Goal: Transaction & Acquisition: Purchase product/service

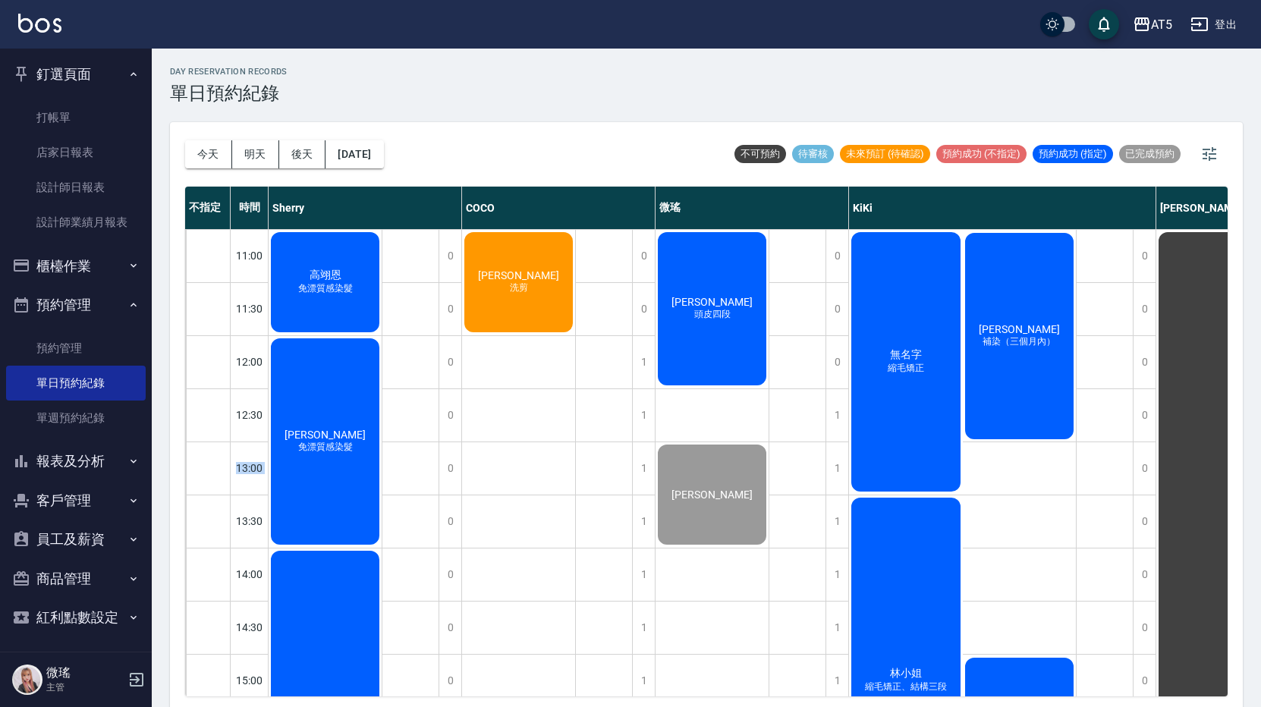
click at [266, 485] on div "13:00" at bounding box center [250, 467] width 38 height 53
click at [127, 118] on link "打帳單" at bounding box center [76, 117] width 140 height 35
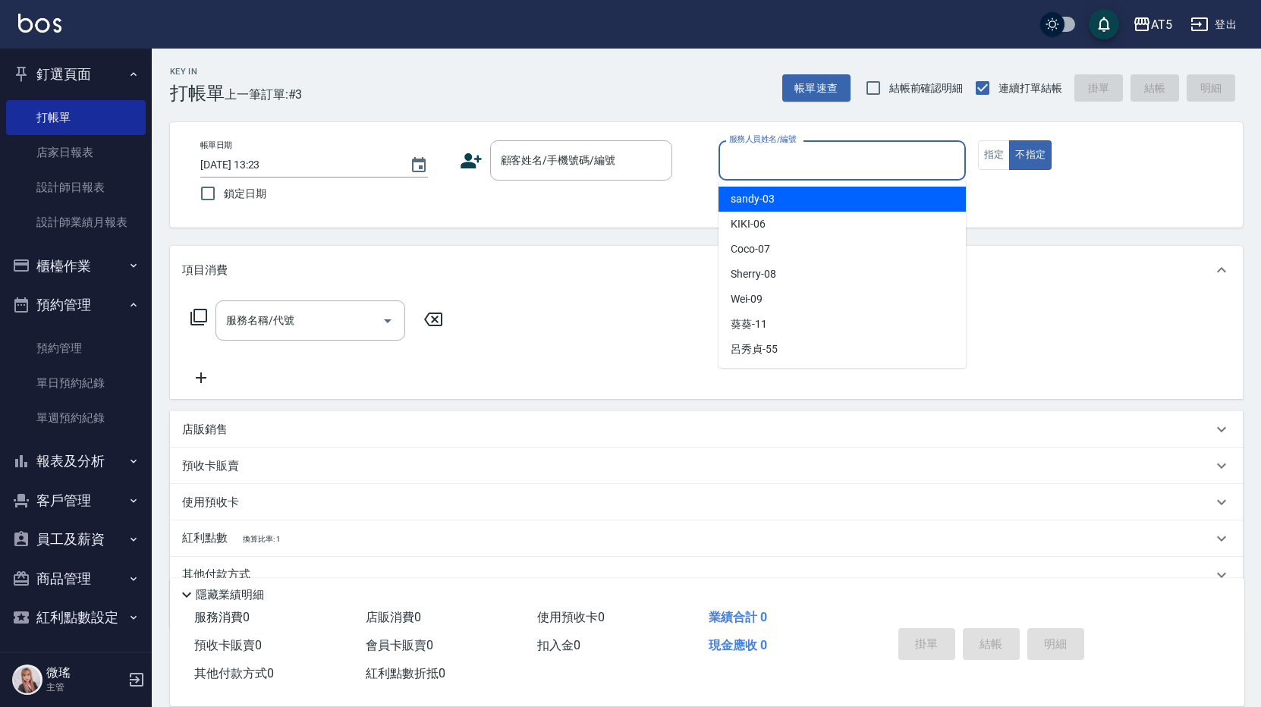
click at [798, 157] on input "服務人員姓名/編號" at bounding box center [842, 160] width 234 height 27
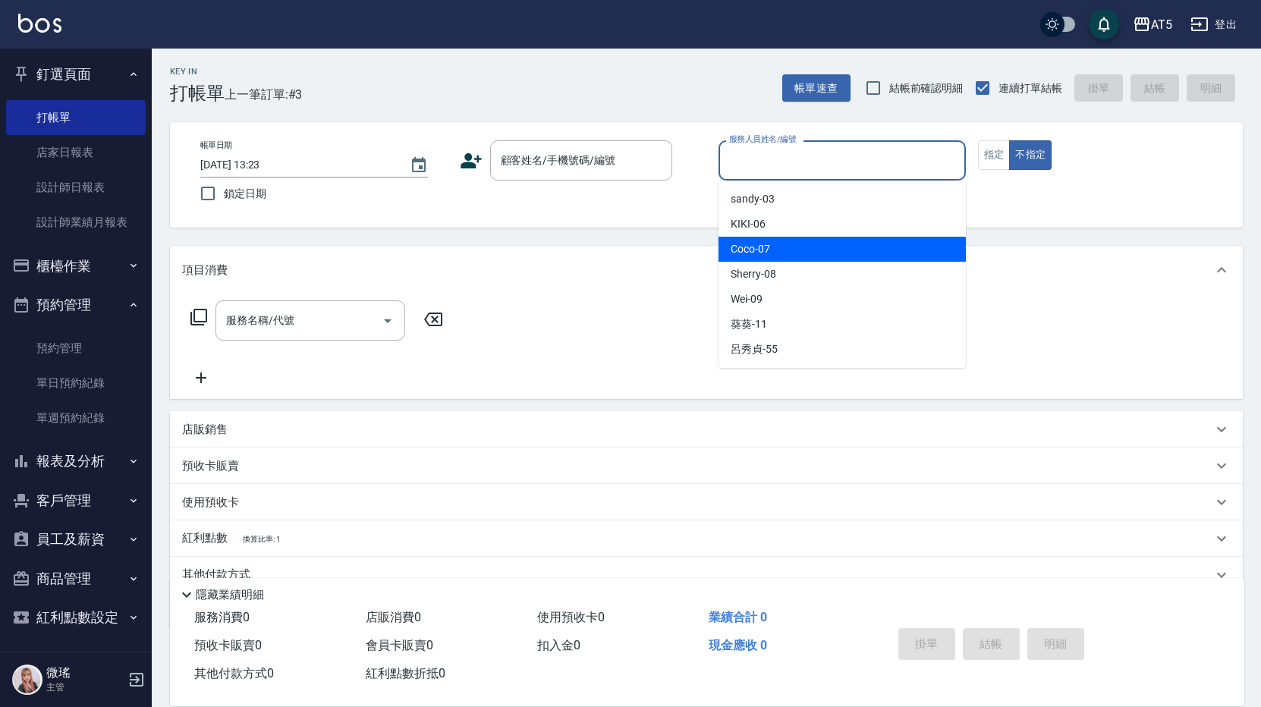
click at [775, 240] on div "Coco -07" at bounding box center [841, 249] width 247 height 25
type input "Coco-07"
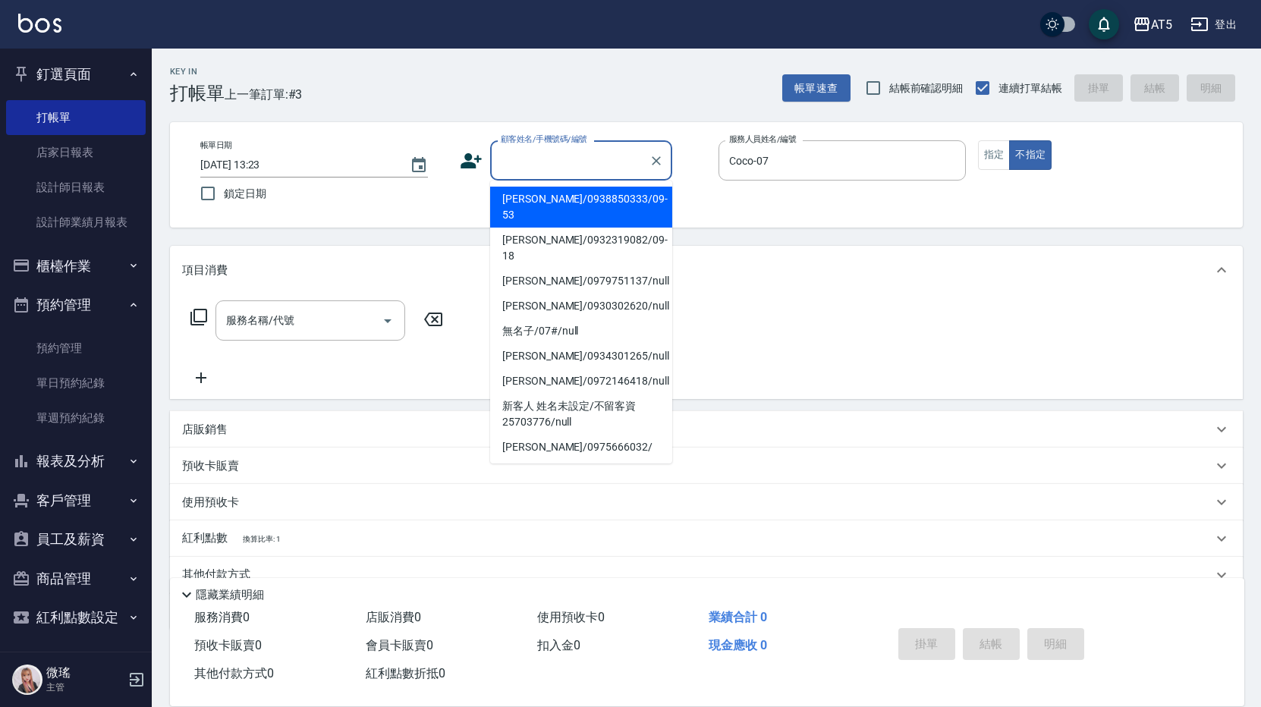
click at [573, 153] on div "顧客姓名/手機號碼/編號 顧客姓名/手機號碼/編號" at bounding box center [581, 160] width 182 height 40
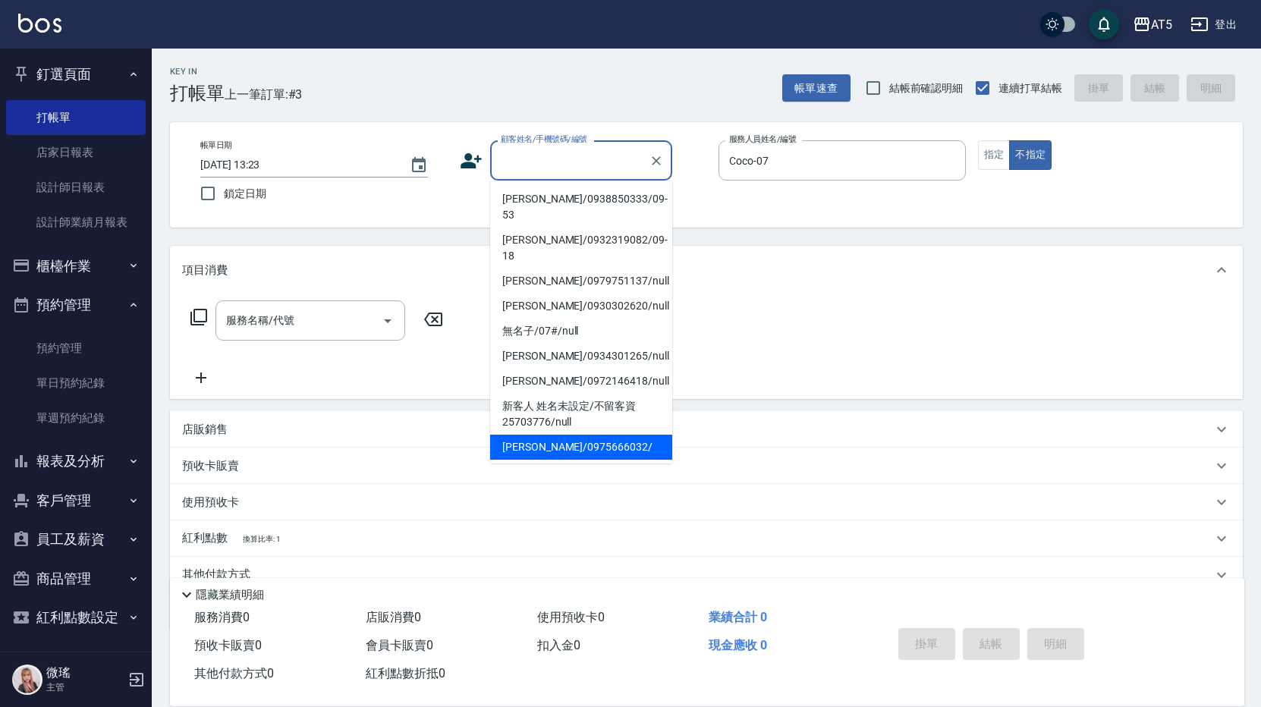
scroll to position [152, 0]
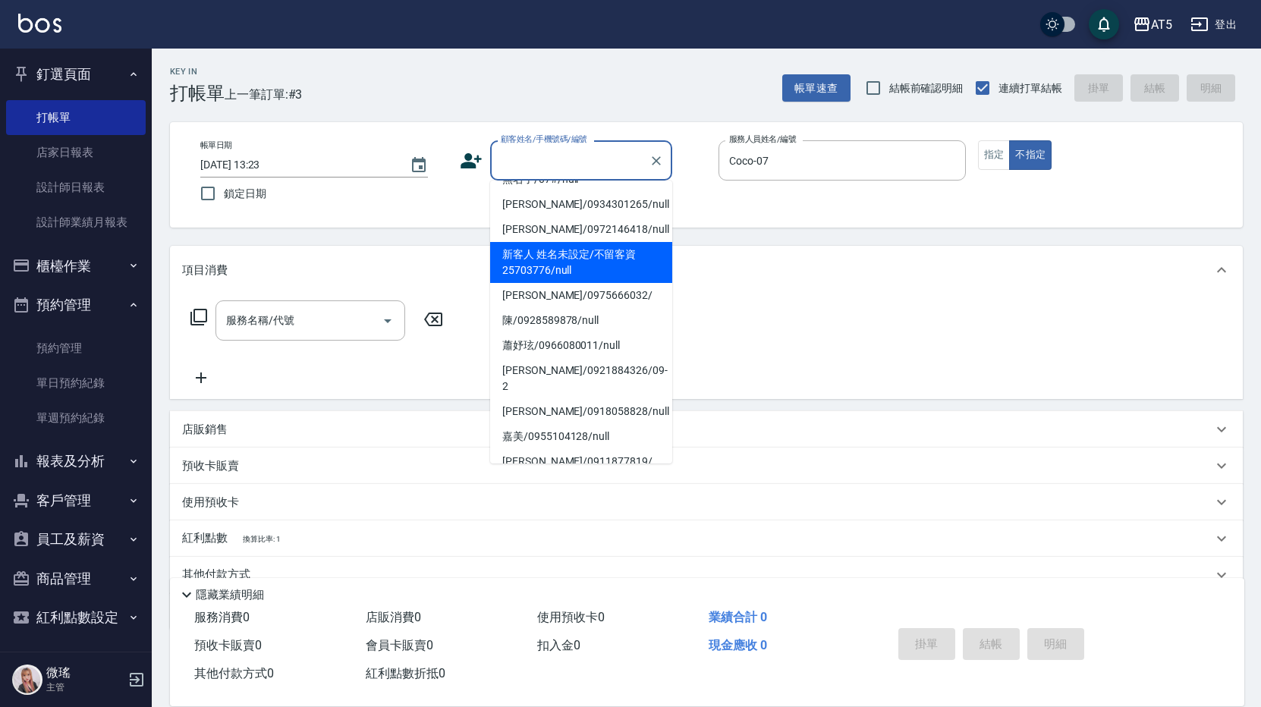
click at [539, 243] on li "新客人 姓名未設定/不留客資25703776/null" at bounding box center [581, 262] width 182 height 41
type input "新客人 姓名未設定/不留客資25703776/null"
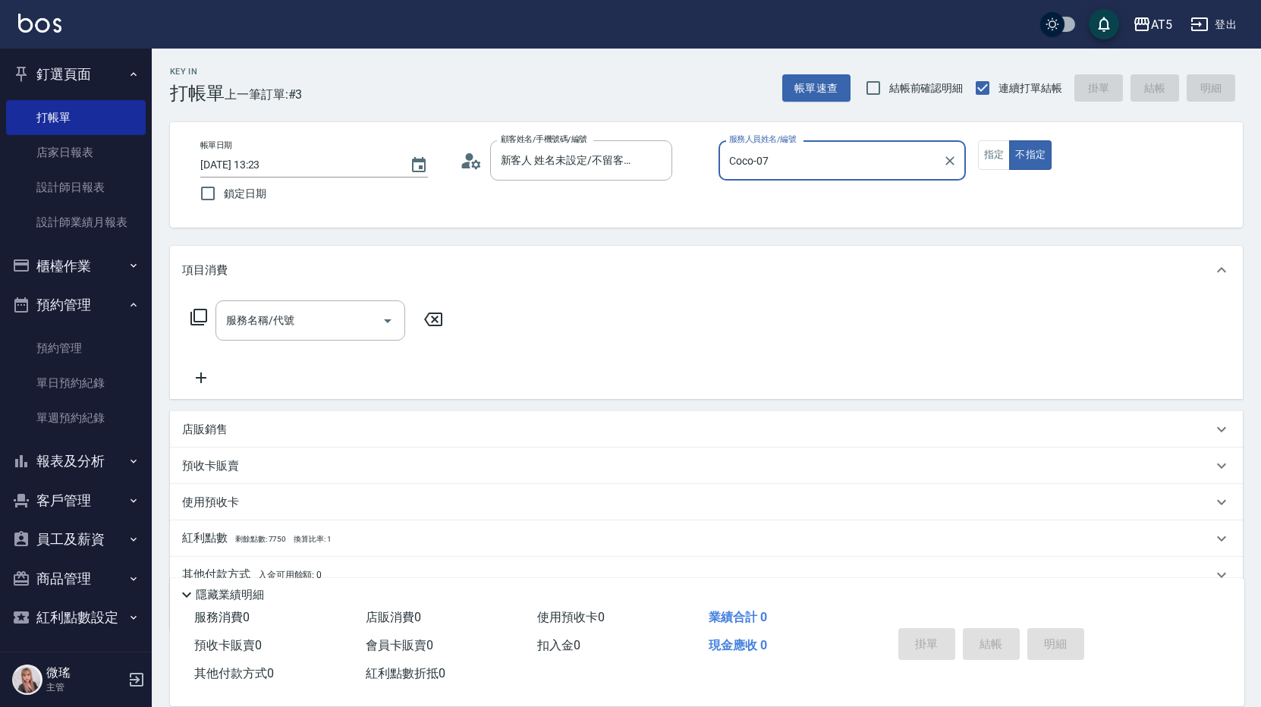
click at [194, 320] on icon at bounding box center [198, 317] width 17 height 17
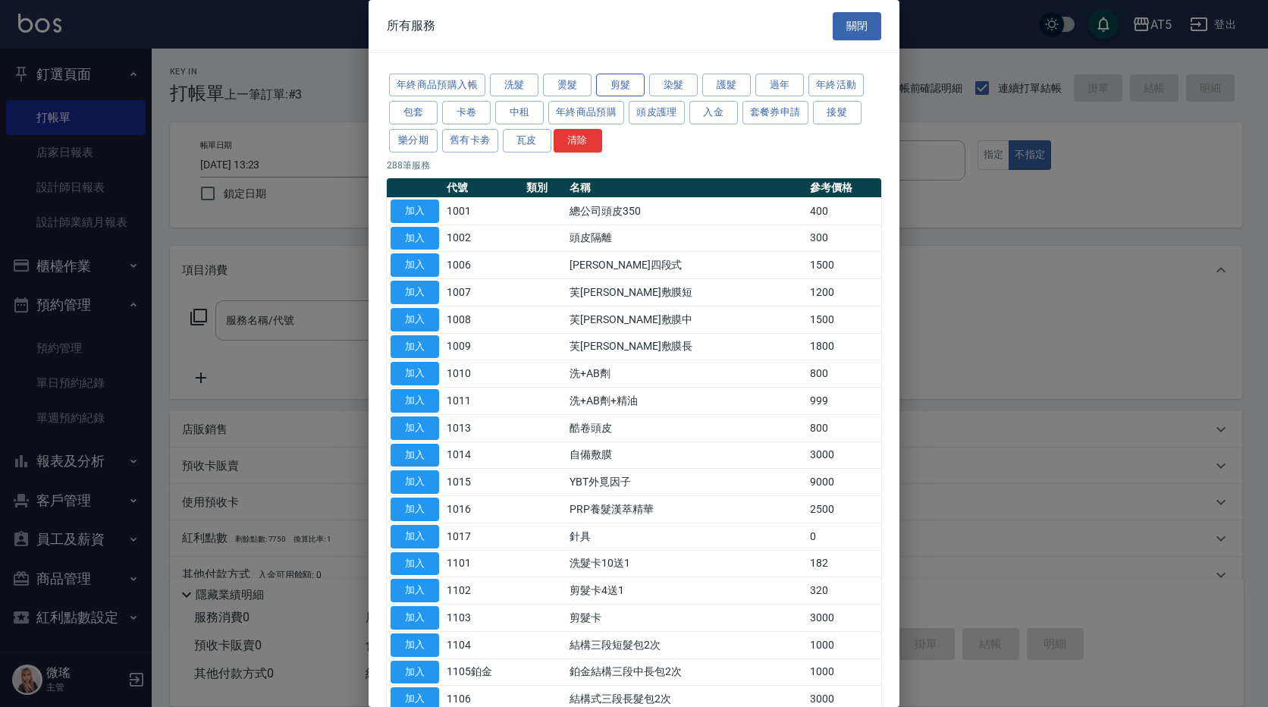
click at [619, 93] on button "剪髮" at bounding box center [620, 86] width 49 height 24
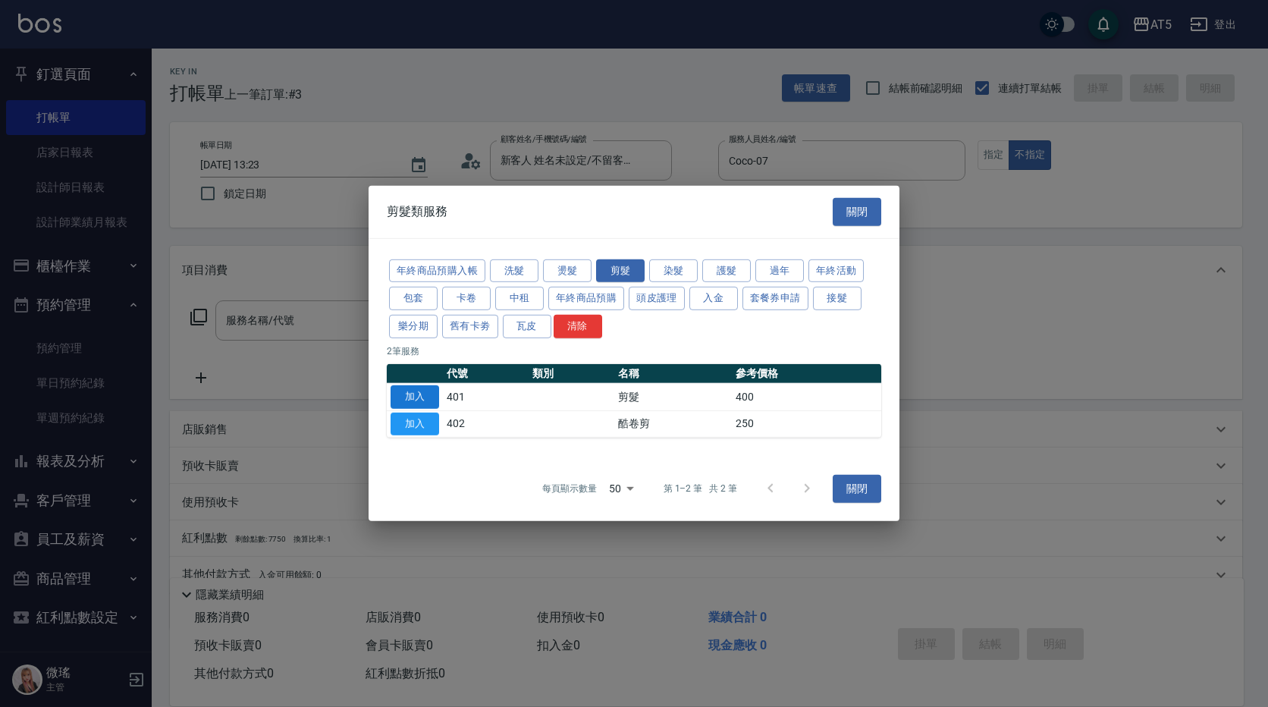
click at [437, 394] on button "加入" at bounding box center [415, 397] width 49 height 24
type input "剪髮(401)"
type input "40"
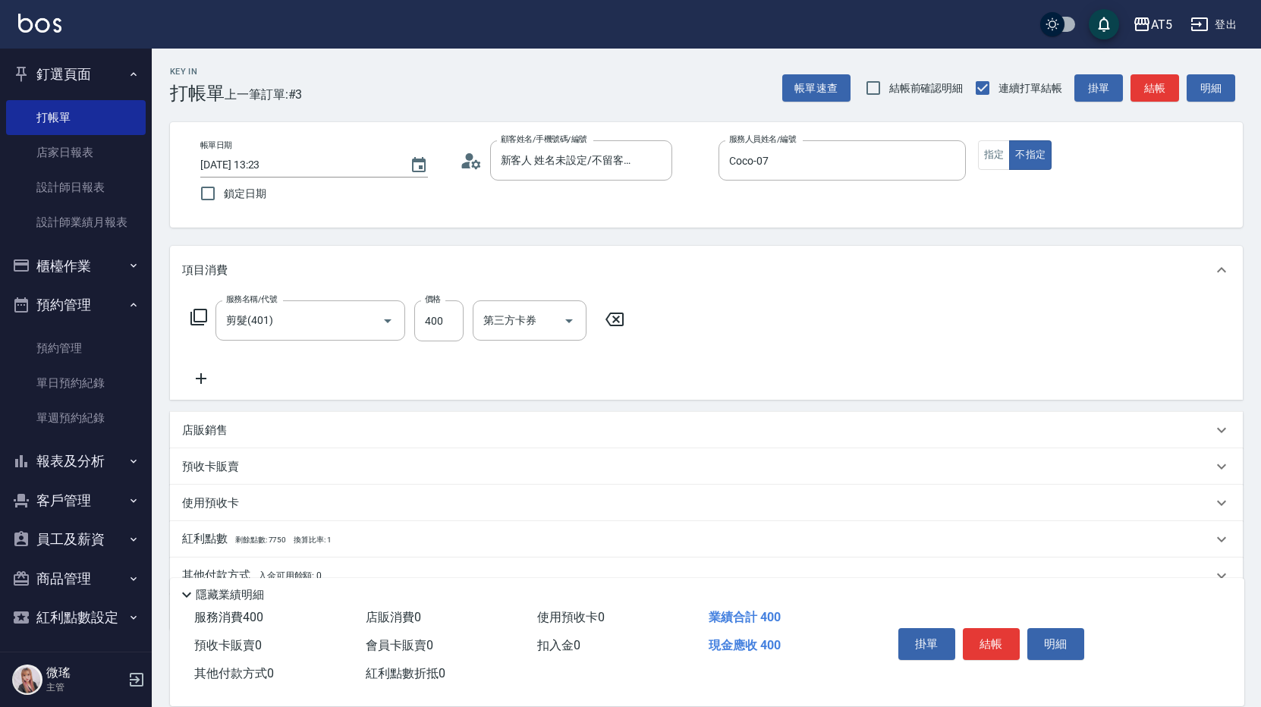
click at [985, 655] on div "掛單 結帳 明細" at bounding box center [991, 646] width 198 height 48
click at [988, 645] on button "結帳" at bounding box center [991, 644] width 57 height 32
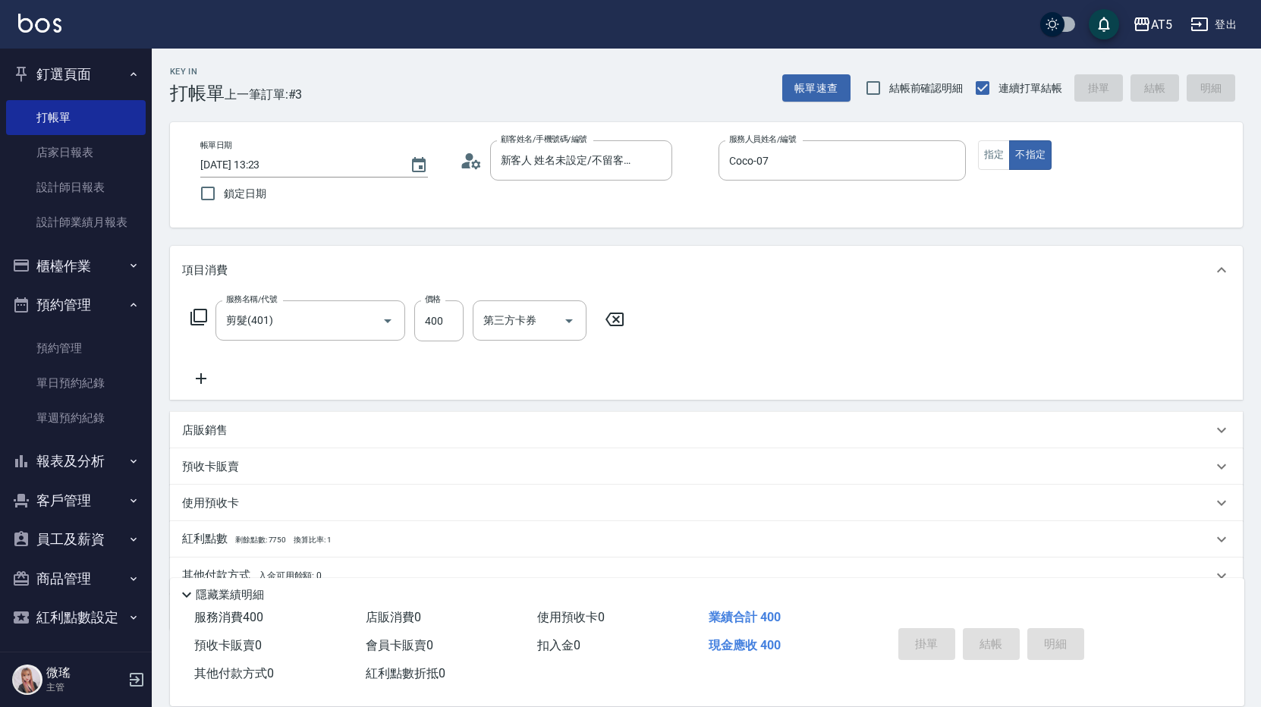
type input "0"
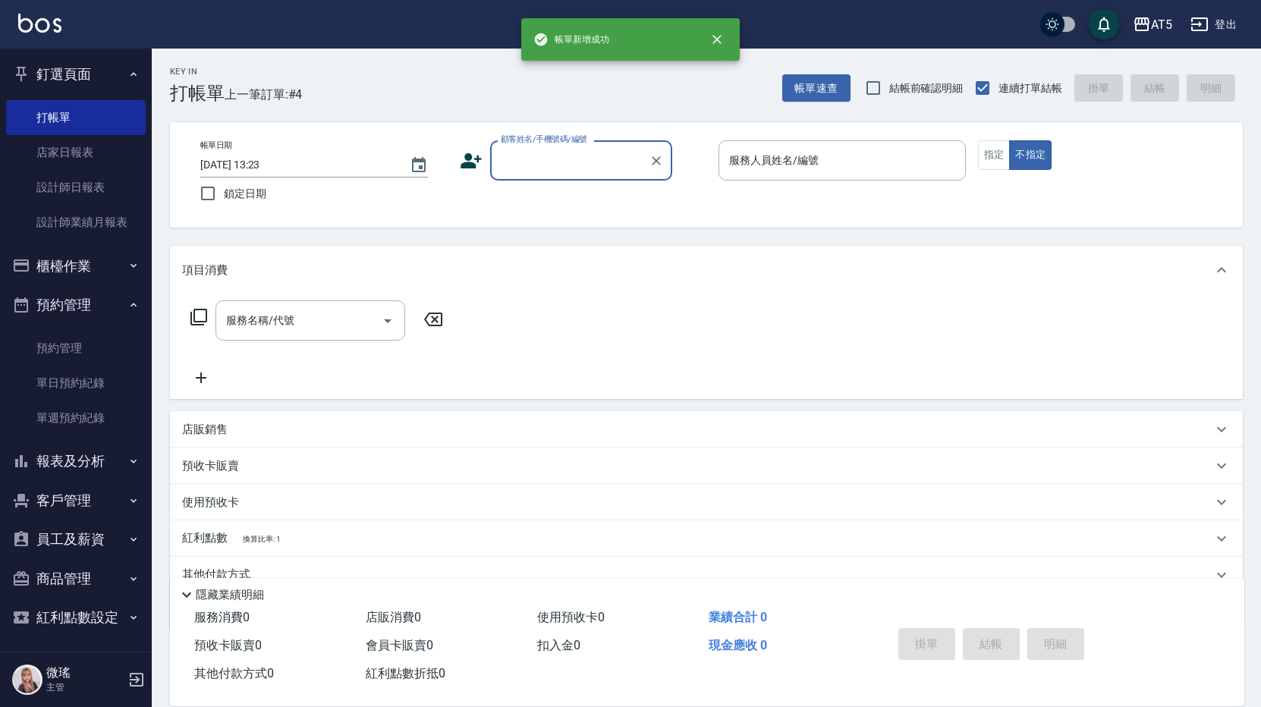
scroll to position [0, 0]
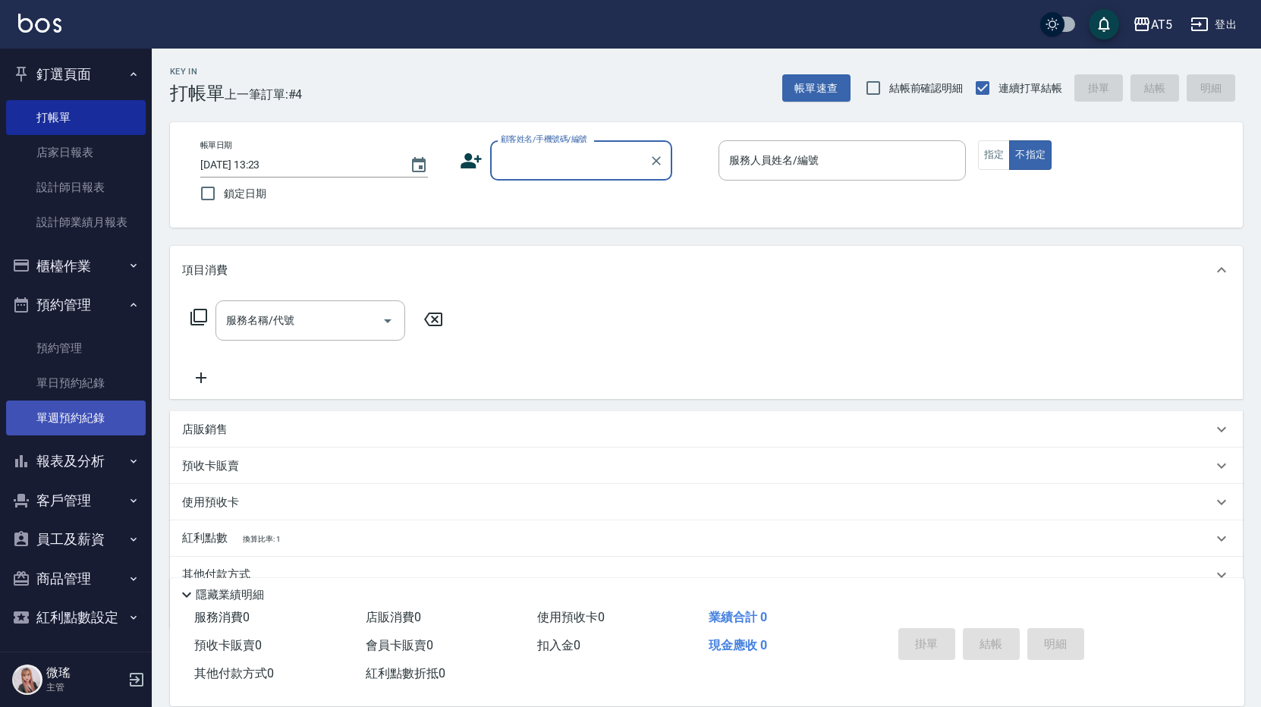
click at [80, 387] on link "單日預約紀錄" at bounding box center [76, 383] width 140 height 35
